Goal: Book appointment/travel/reservation

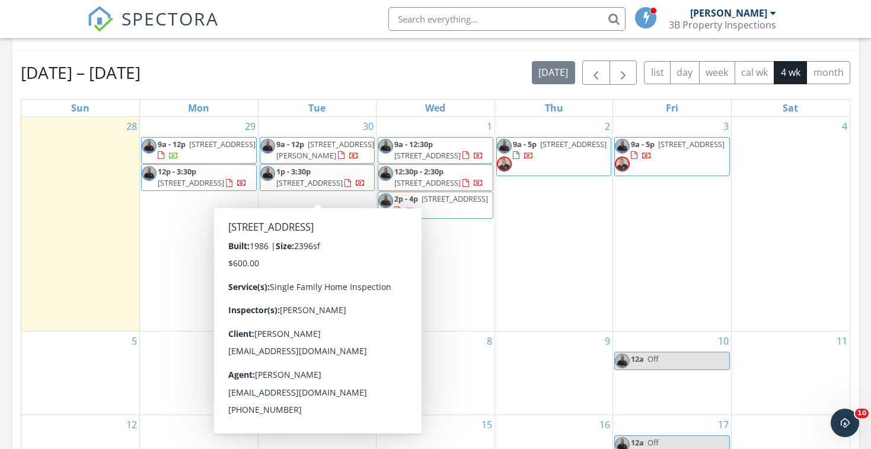
click at [336, 223] on div "30 9a - 12p 33303 Barmetta Ln, Temecula 92592 1p - 3:30p 14665 Buckwood St, Pow…" at bounding box center [318, 224] width 118 height 214
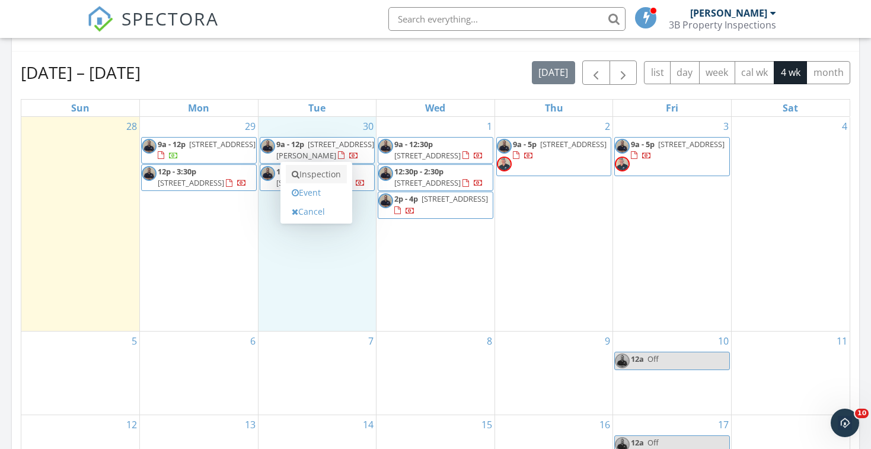
click at [327, 177] on link "Inspection" at bounding box center [316, 174] width 61 height 19
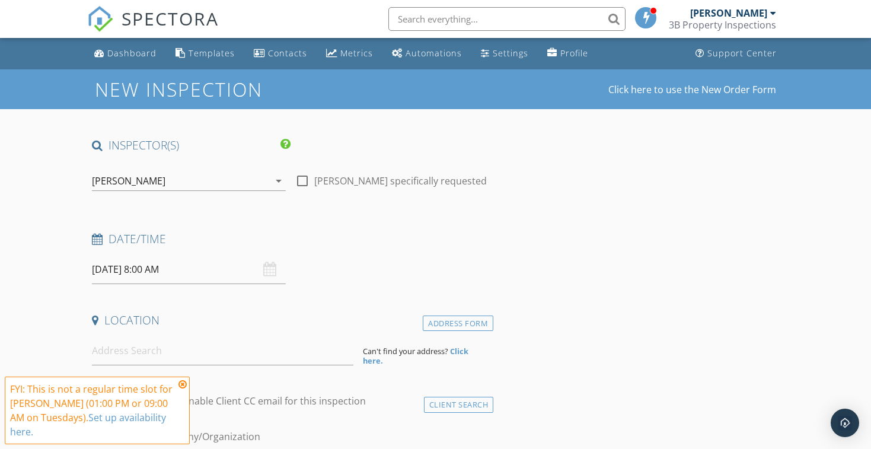
click at [229, 265] on input "09/30/2025 8:00 AM" at bounding box center [189, 269] width 194 height 29
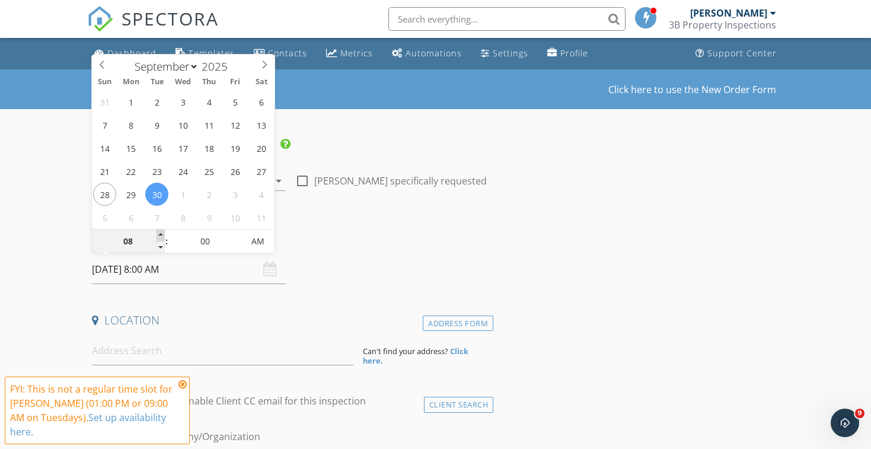
type input "09"
type input "09/30/2025 9:00 AM"
click at [161, 232] on span at bounding box center [161, 235] width 8 height 12
type input "10"
type input "09/30/2025 10:00 AM"
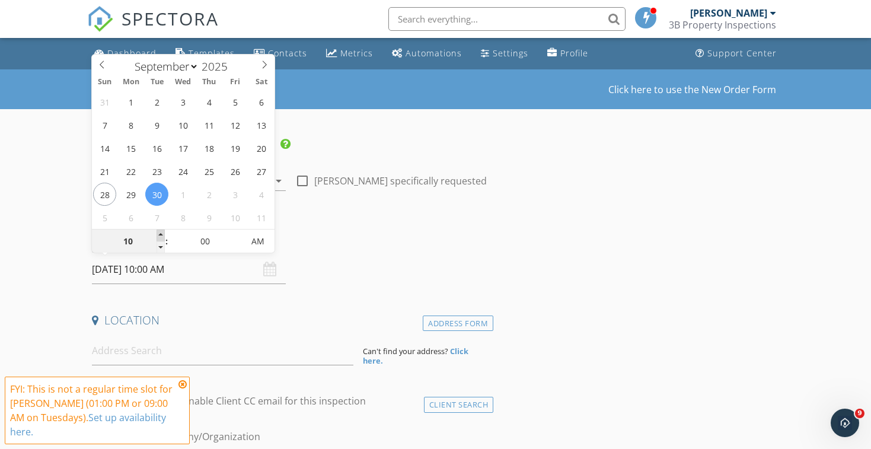
click at [161, 232] on span at bounding box center [161, 235] width 8 height 12
type input "11"
type input "09/30/2025 11:00 AM"
click at [161, 232] on span at bounding box center [161, 235] width 8 height 12
type input "12"
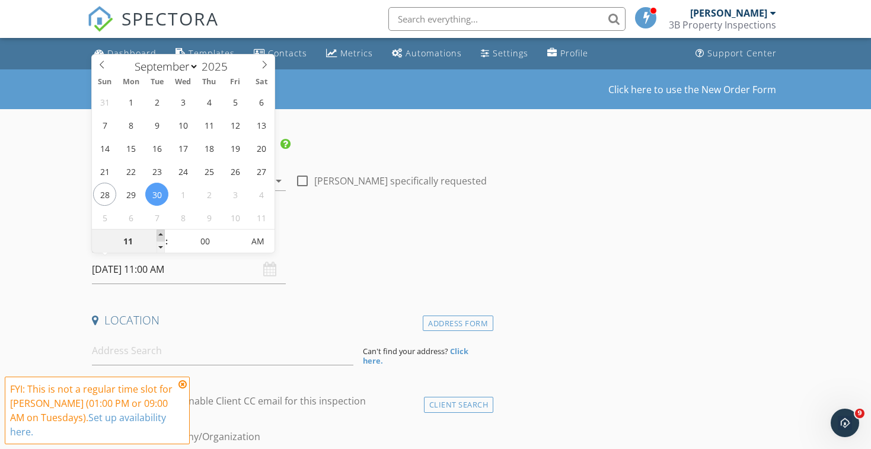
type input "09/30/2025 12:00 PM"
click at [161, 232] on span at bounding box center [161, 235] width 8 height 12
type input "01"
type input "09/30/2025 1:00 PM"
click at [161, 232] on span at bounding box center [161, 235] width 8 height 12
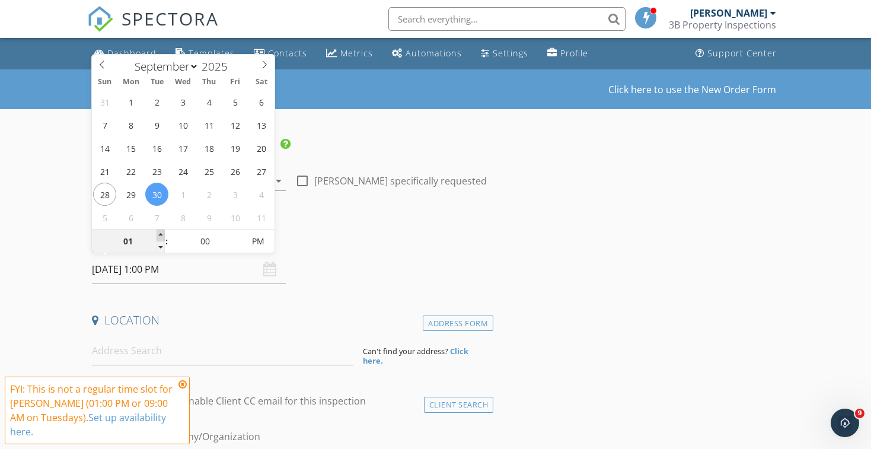
type input "02"
type input "09/30/2025 2:00 PM"
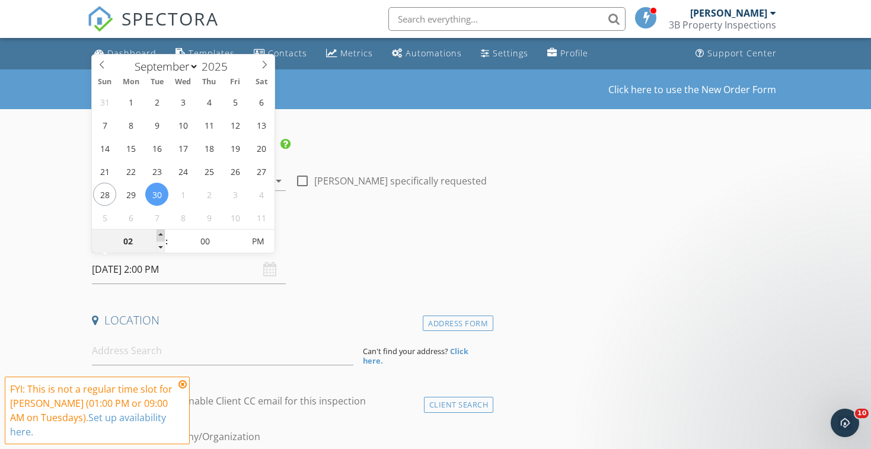
click at [161, 232] on span at bounding box center [161, 235] width 8 height 12
type input "03"
type input "09/30/2025 3:00 PM"
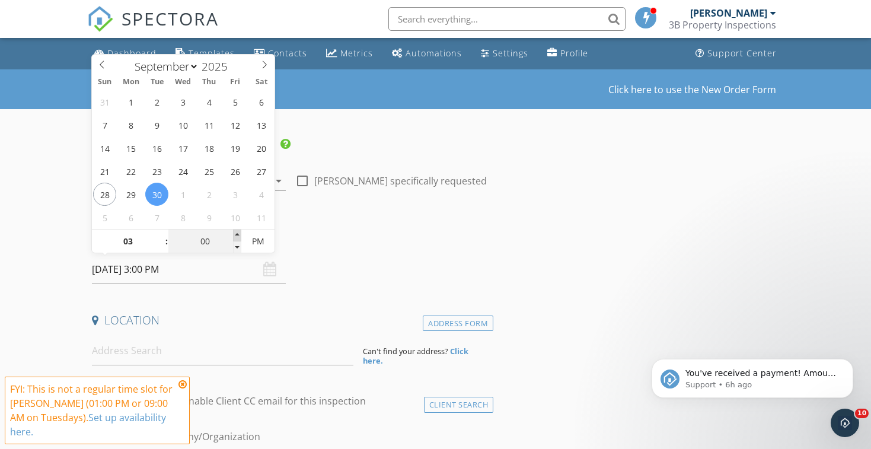
type input "05"
type input "09/30/2025 3:05 PM"
click at [235, 232] on span at bounding box center [237, 235] width 8 height 12
type input "10"
type input "09/30/2025 3:10 PM"
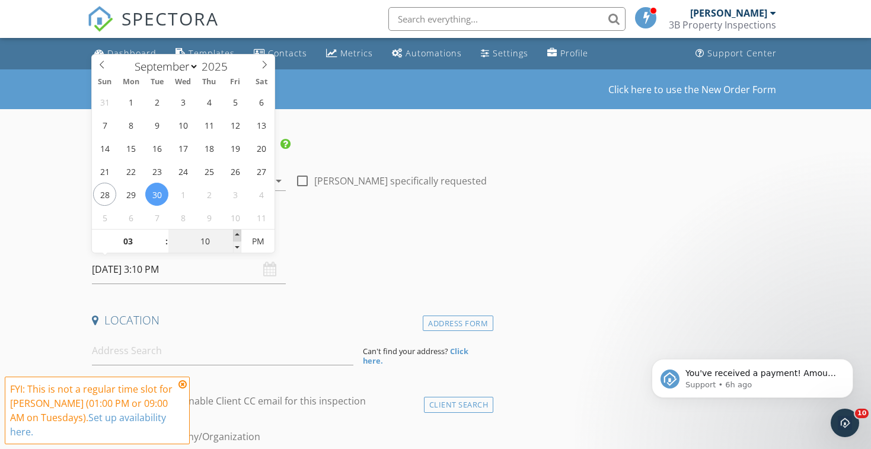
click at [235, 232] on span at bounding box center [237, 235] width 8 height 12
type input "15"
type input "09/30/2025 3:15 PM"
click at [235, 232] on span at bounding box center [237, 235] width 8 height 12
type input "20"
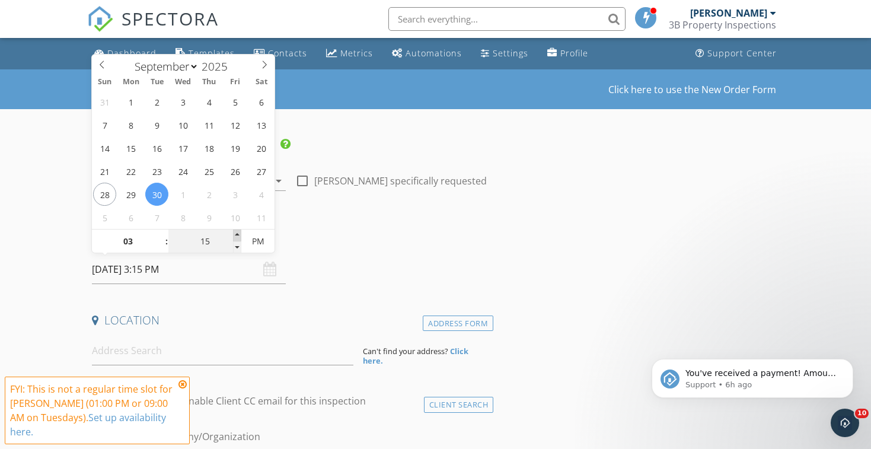
type input "09/30/2025 3:20 PM"
click at [235, 232] on span at bounding box center [237, 235] width 8 height 12
type input "25"
type input "09/30/2025 3:25 PM"
click at [235, 232] on span at bounding box center [237, 235] width 8 height 12
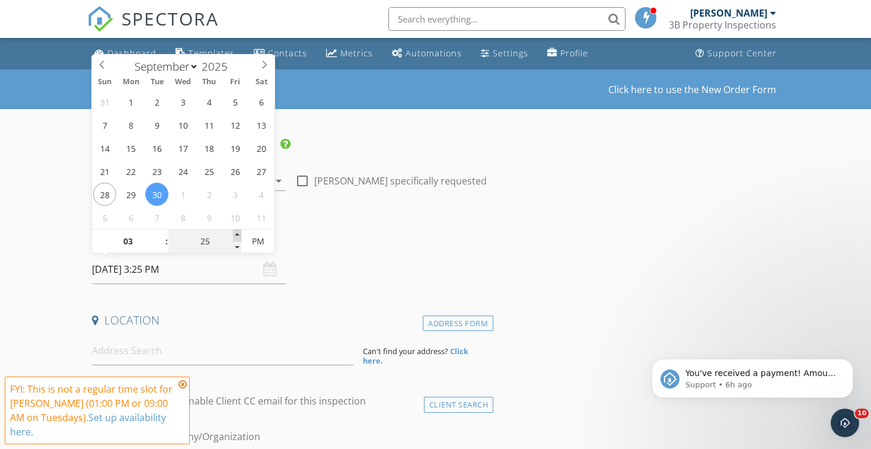
type input "30"
type input "[DATE] 3:30 PM"
click at [235, 232] on span at bounding box center [237, 235] width 8 height 12
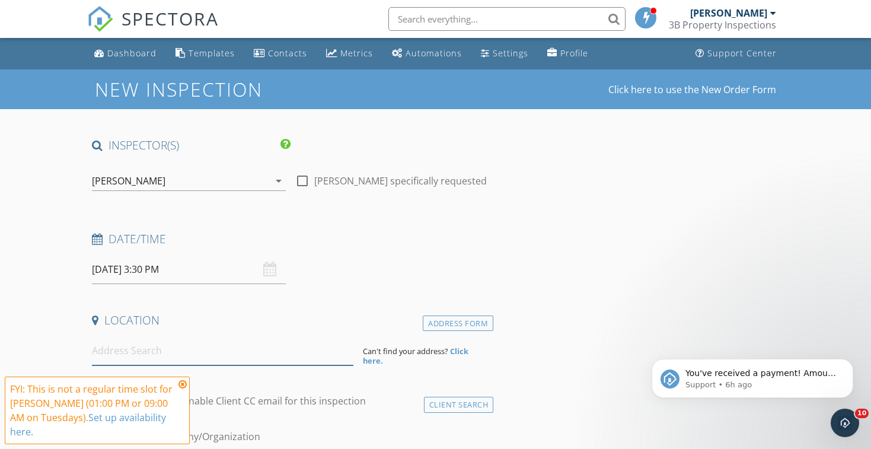
click at [308, 344] on input at bounding box center [222, 350] width 261 height 29
click at [774, 376] on span "You've received a payment! Amount $600.00 Fee $16.80 Net $583.20 Transaction # …" at bounding box center [761, 437] width 152 height 139
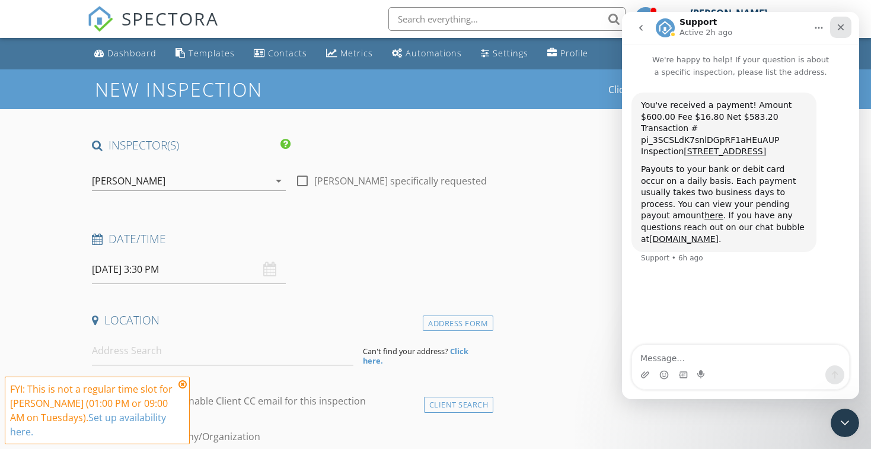
click at [838, 28] on icon "Close" at bounding box center [840, 27] width 9 height 9
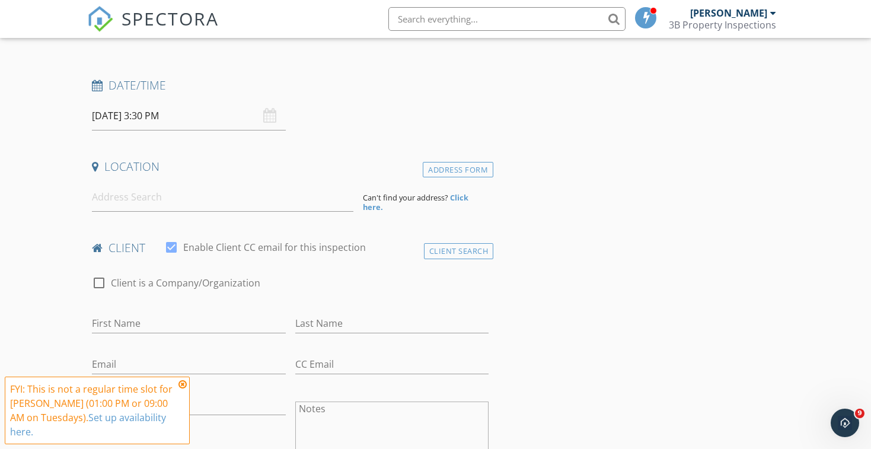
scroll to position [156, 0]
click at [210, 200] on input at bounding box center [222, 194] width 261 height 29
click at [181, 385] on icon at bounding box center [182, 383] width 8 height 9
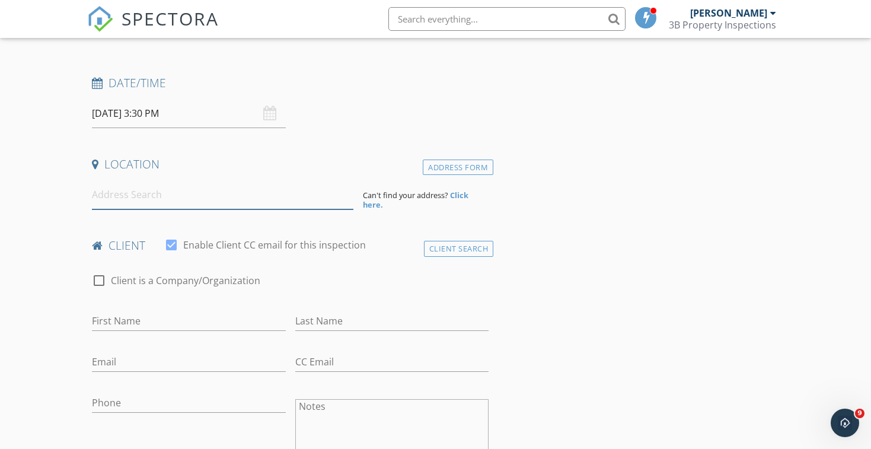
click at [148, 187] on input at bounding box center [222, 194] width 261 height 29
paste input "[STREET_ADDRESS][GEOGRAPHIC_DATA]"
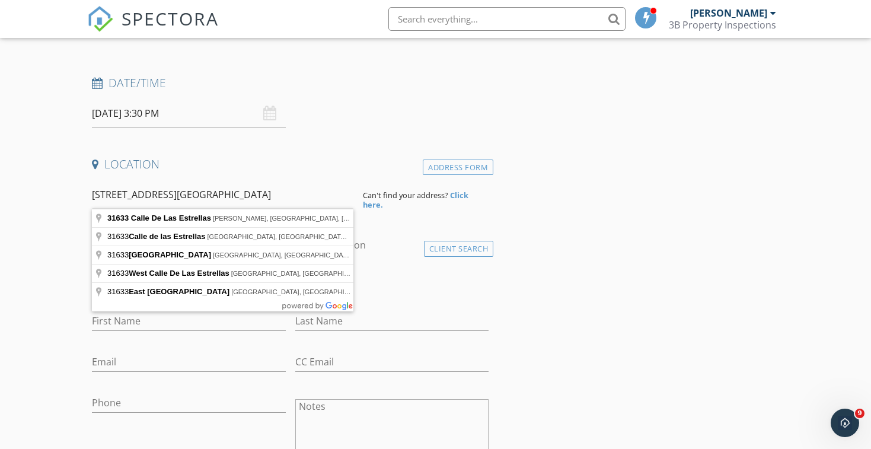
type input "31633 Calle De Las Estrellas, Bonsall, CA, USA"
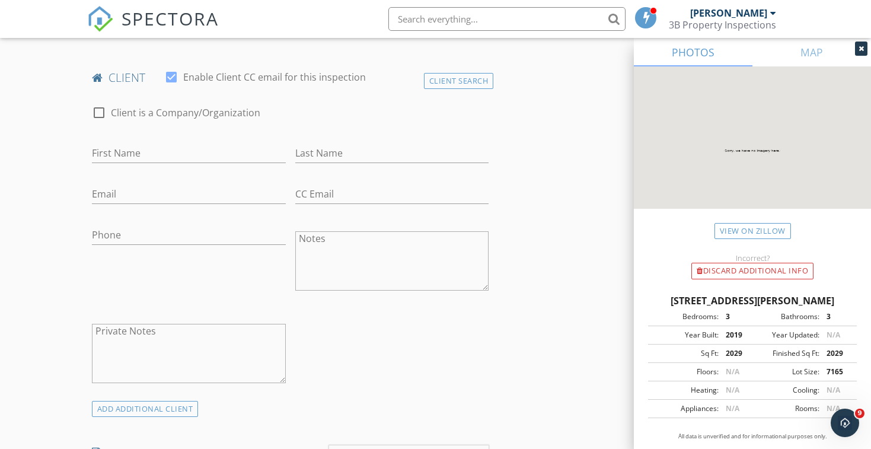
scroll to position [630, 0]
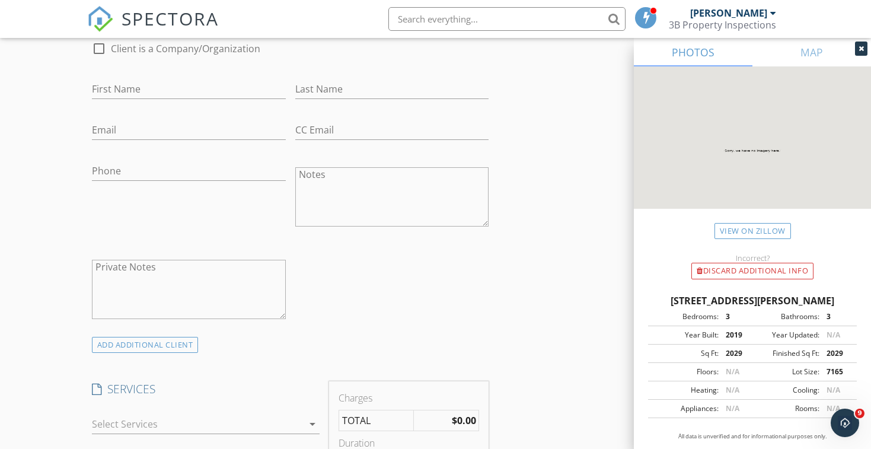
click at [287, 418] on div at bounding box center [197, 423] width 211 height 19
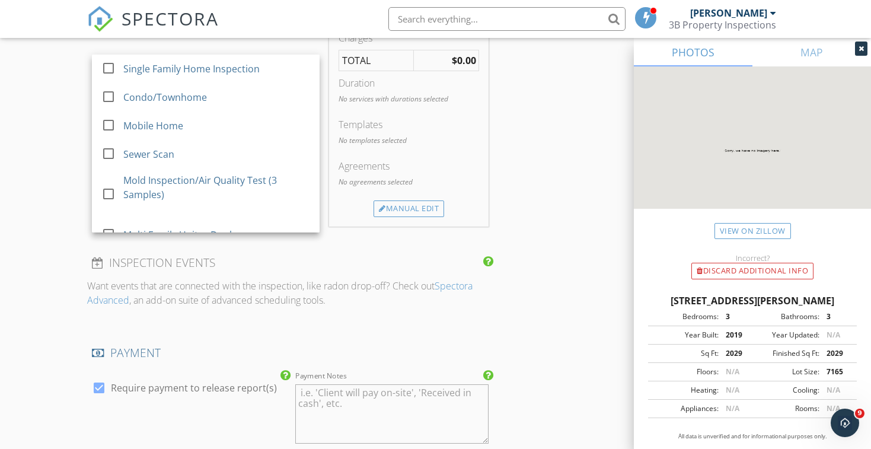
scroll to position [956, 0]
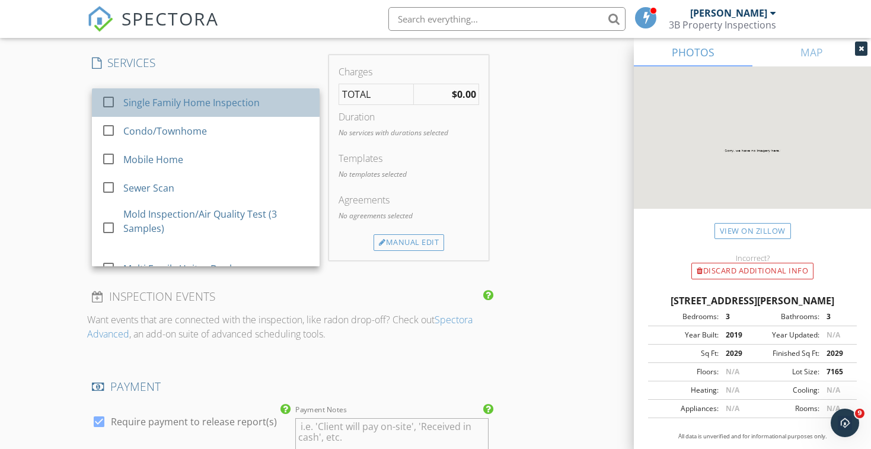
click at [205, 97] on div "Single Family Home Inspection" at bounding box center [191, 102] width 136 height 14
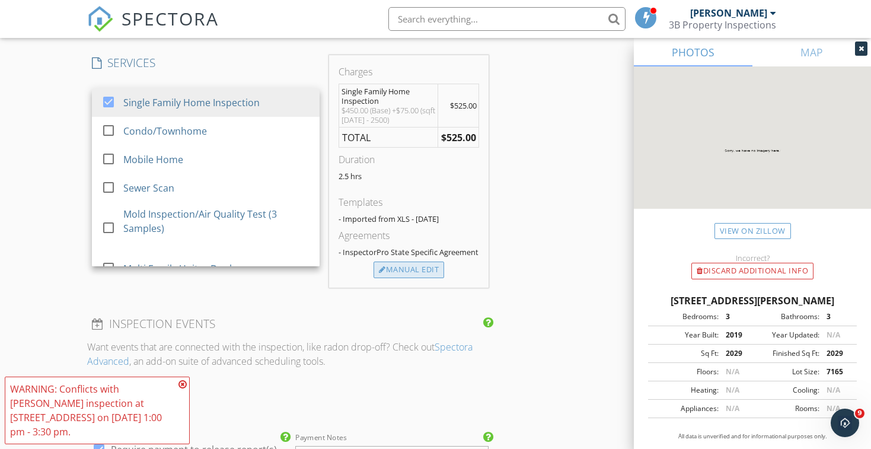
click at [407, 272] on div "Manual Edit" at bounding box center [409, 269] width 71 height 17
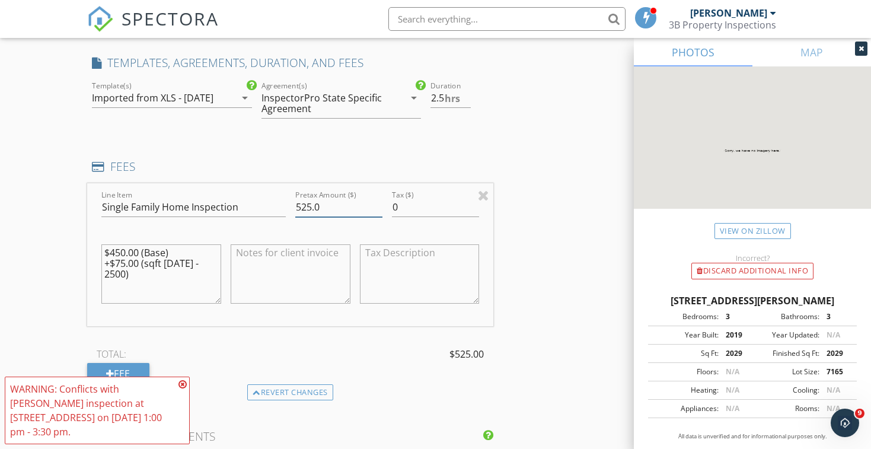
click at [305, 206] on input "525.0" at bounding box center [338, 207] width 87 height 20
type input "575.0"
click at [532, 231] on div "INSPECTOR(S) check_box Steven Brenner PRIMARY check_box_outline_blank Scott Sno…" at bounding box center [435, 243] width 697 height 2124
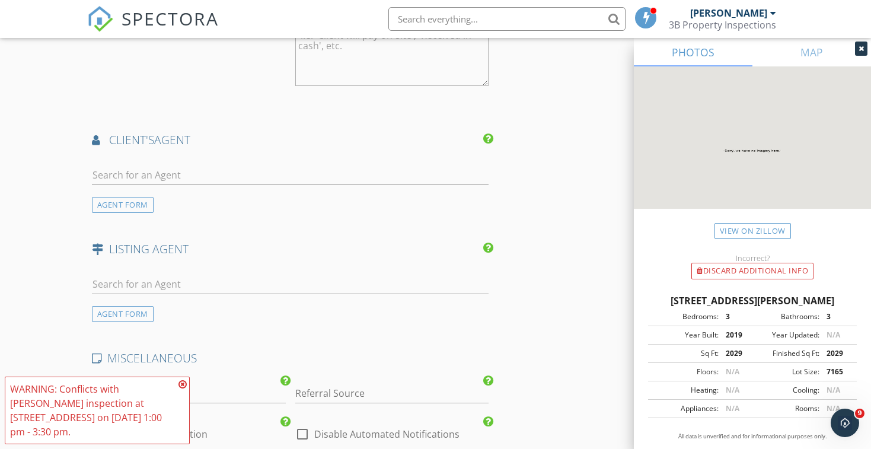
scroll to position [1513, 0]
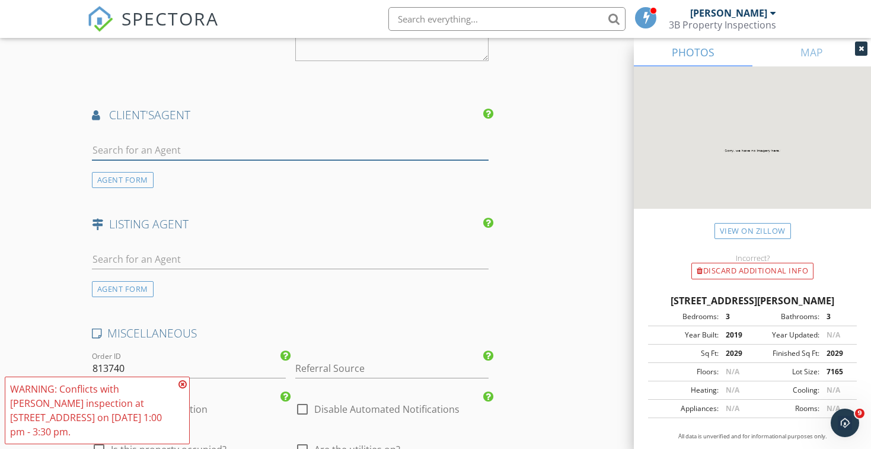
click at [366, 148] on input "text" at bounding box center [290, 151] width 397 height 20
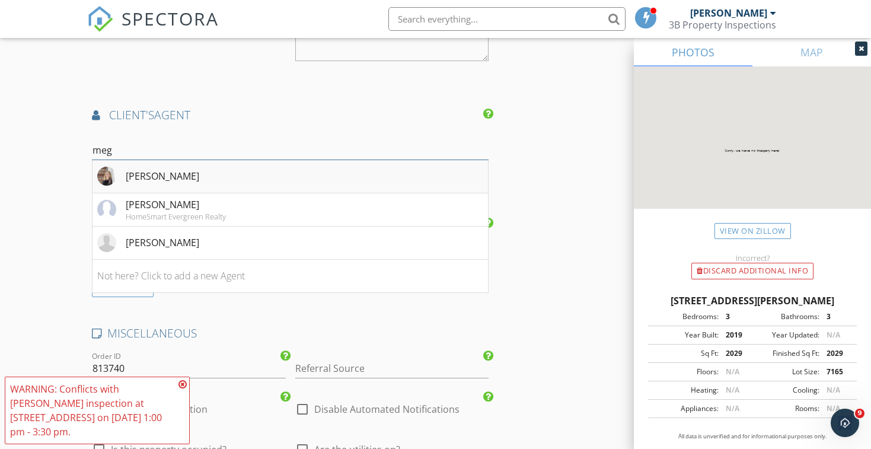
type input "meg"
click at [205, 167] on li "[PERSON_NAME]" at bounding box center [290, 176] width 396 height 33
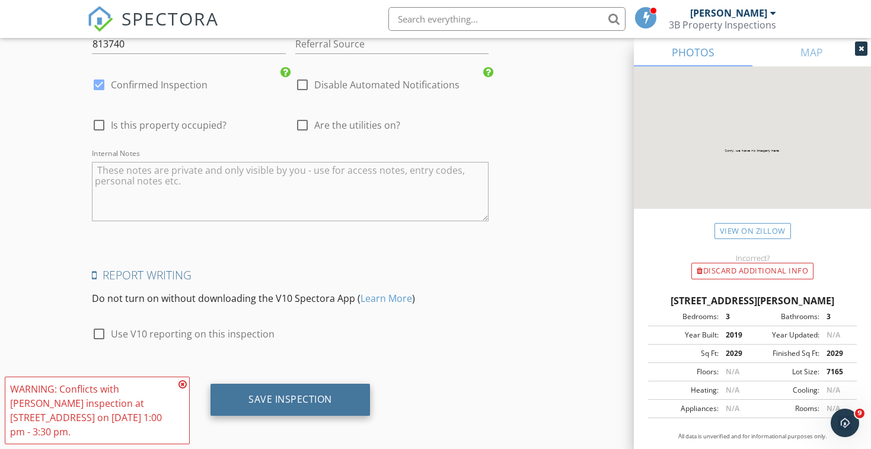
scroll to position [2107, 0]
click at [342, 398] on div "Save Inspection" at bounding box center [289, 401] width 159 height 32
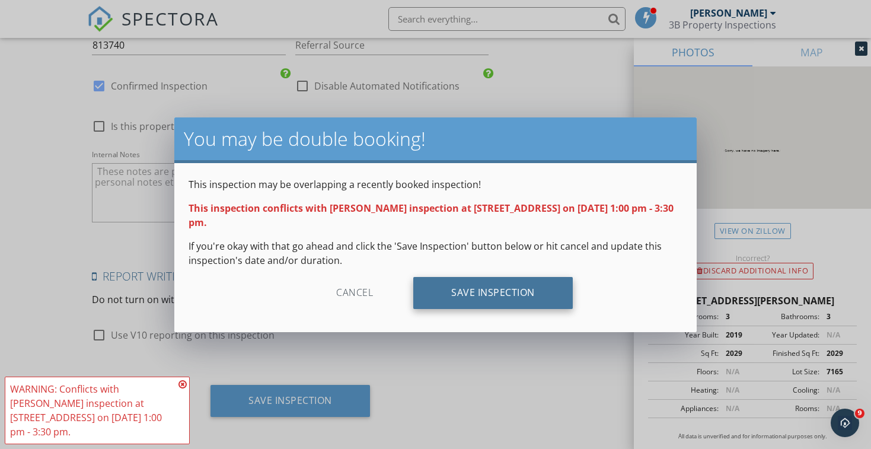
click at [435, 305] on div "Save Inspection" at bounding box center [492, 293] width 159 height 32
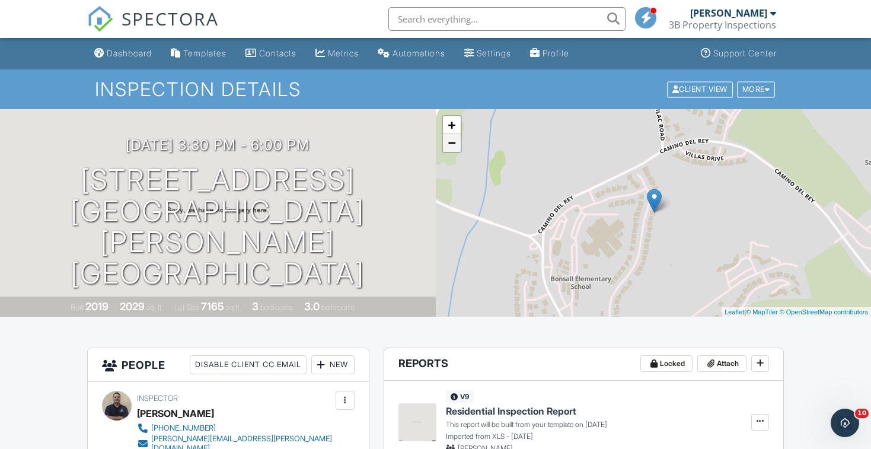
click at [452, 143] on link "−" at bounding box center [452, 143] width 18 height 18
